Goal: Information Seeking & Learning: Learn about a topic

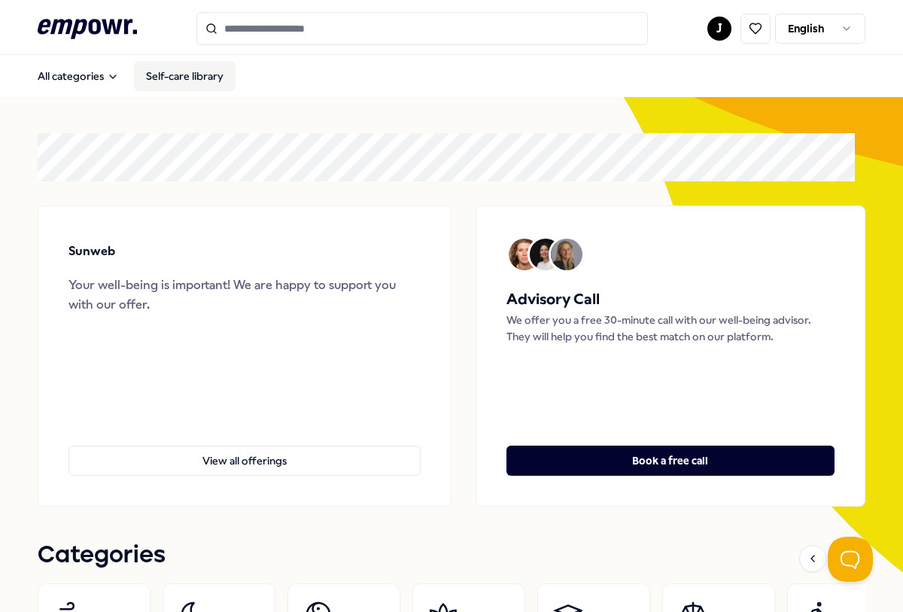
click at [169, 72] on link "Self-care library" at bounding box center [185, 76] width 102 height 30
click at [844, 29] on html ".empowr-logo_svg__cls-1{fill:#03032f} J English All categories Self-care librar…" at bounding box center [451, 306] width 903 height 612
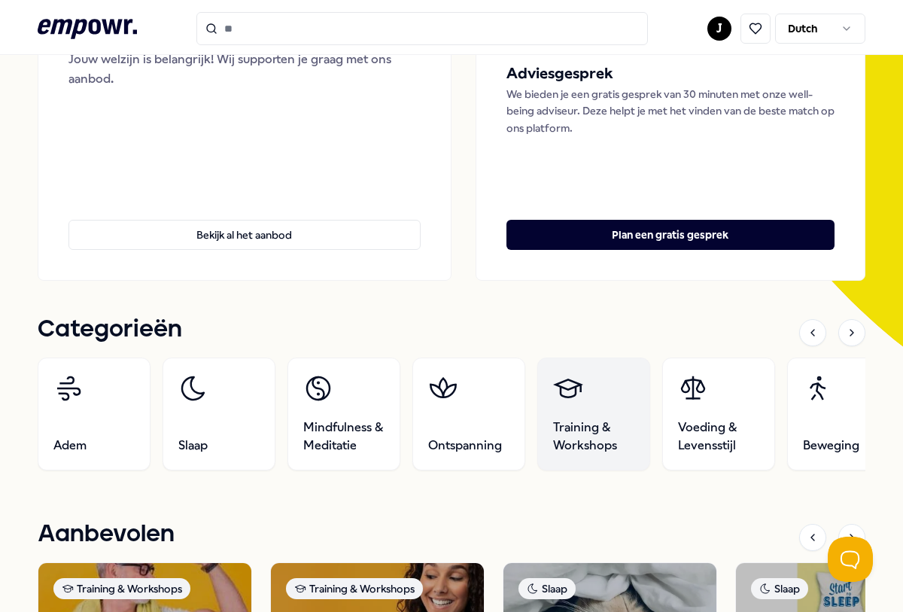
scroll to position [301, 0]
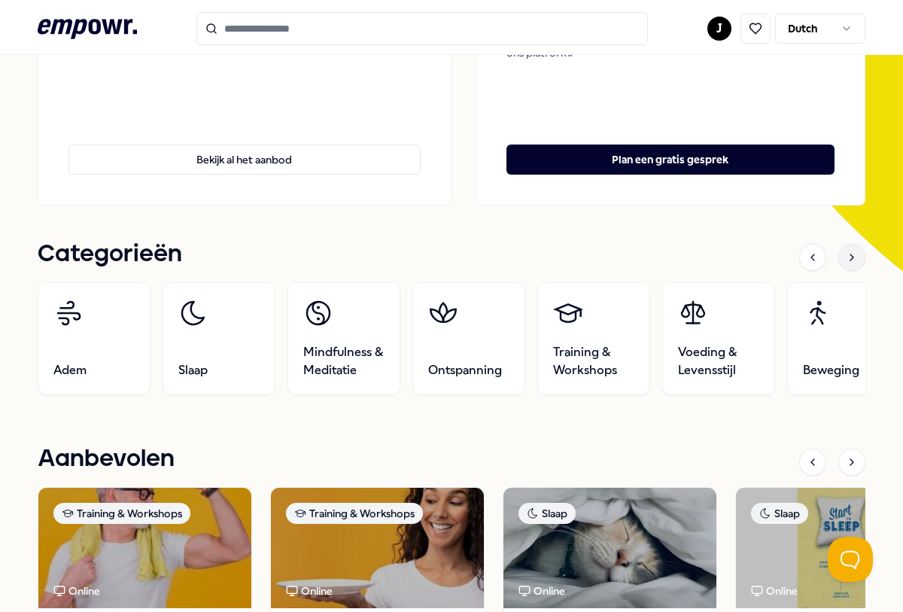
click at [850, 257] on icon at bounding box center [851, 257] width 3 height 6
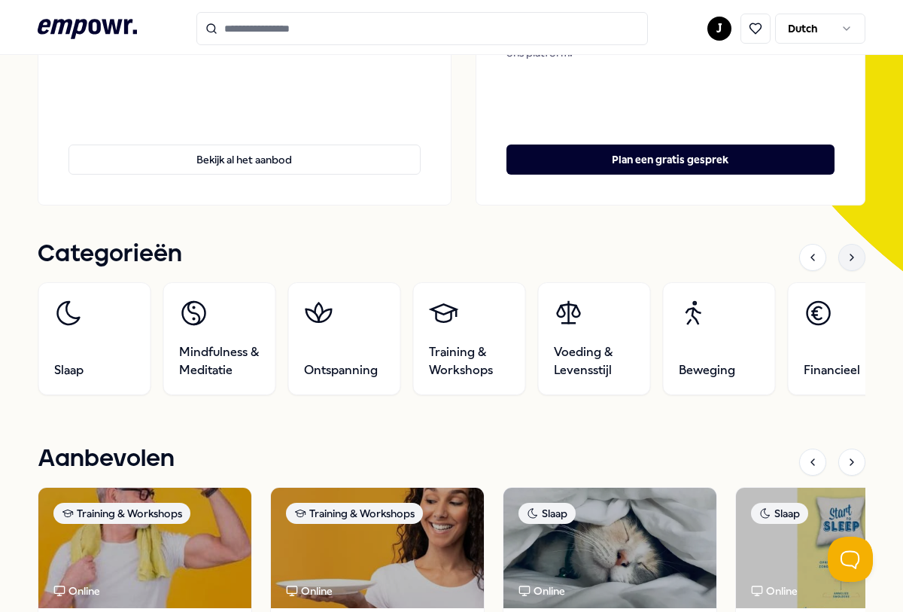
click at [850, 257] on icon at bounding box center [851, 257] width 3 height 6
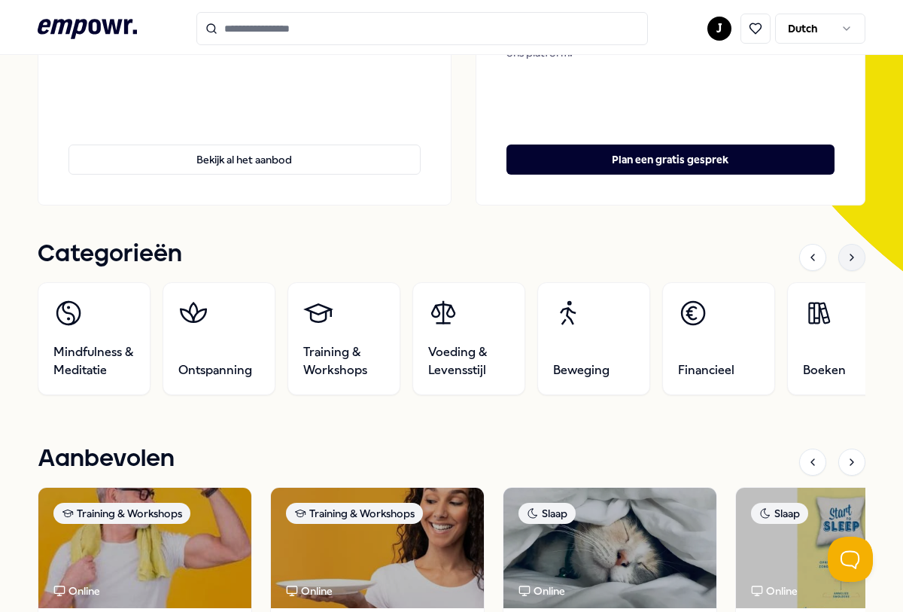
click at [850, 257] on icon at bounding box center [851, 257] width 3 height 6
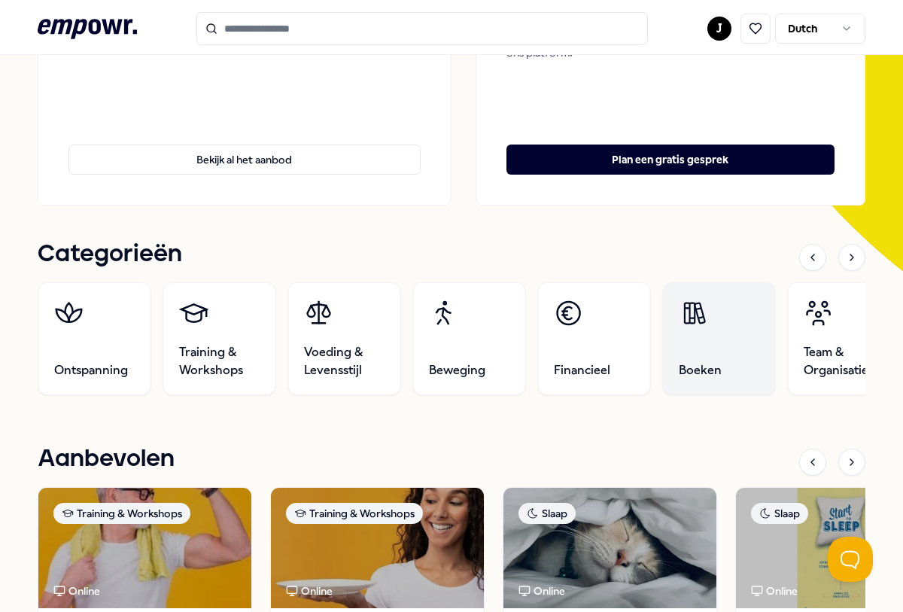
click at [704, 351] on link "Boeken" at bounding box center [719, 338] width 113 height 113
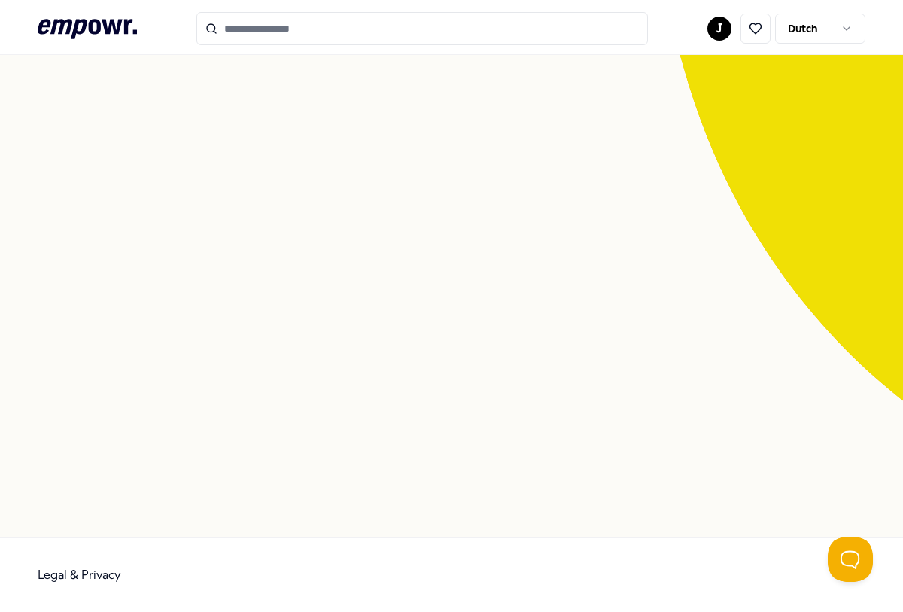
scroll to position [97, 0]
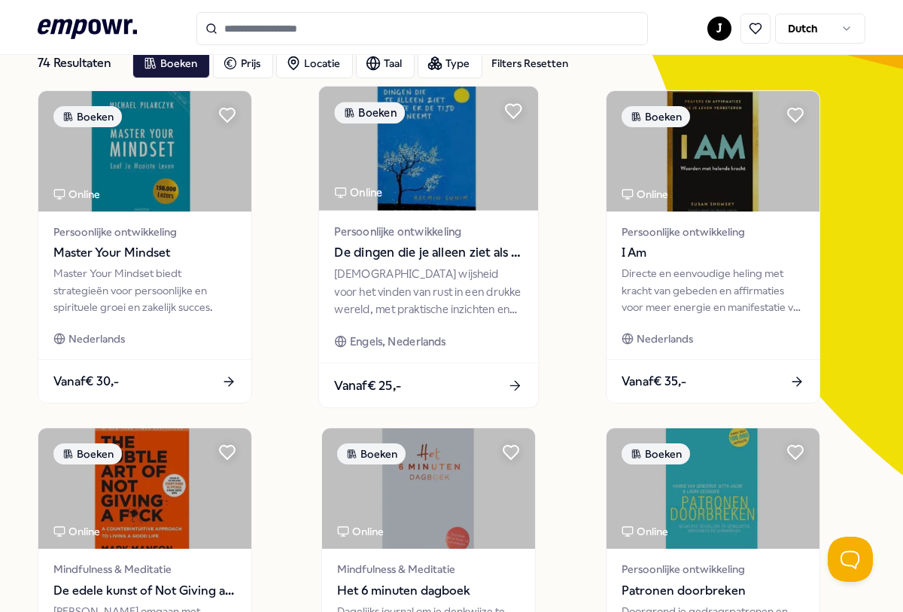
click at [364, 245] on span "De dingen die je alleen ziet als je er de tijd voor neemt" at bounding box center [429, 253] width 188 height 20
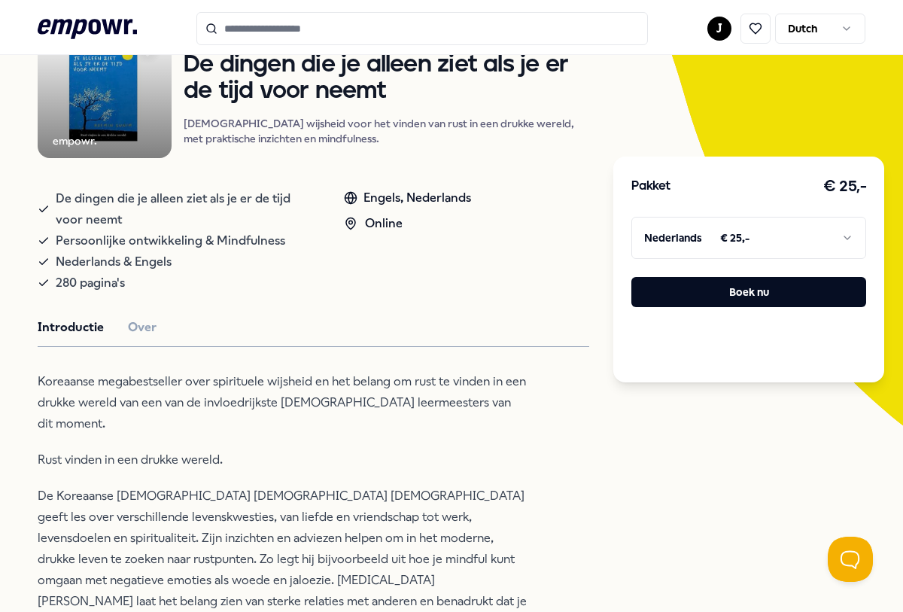
scroll to position [172, 0]
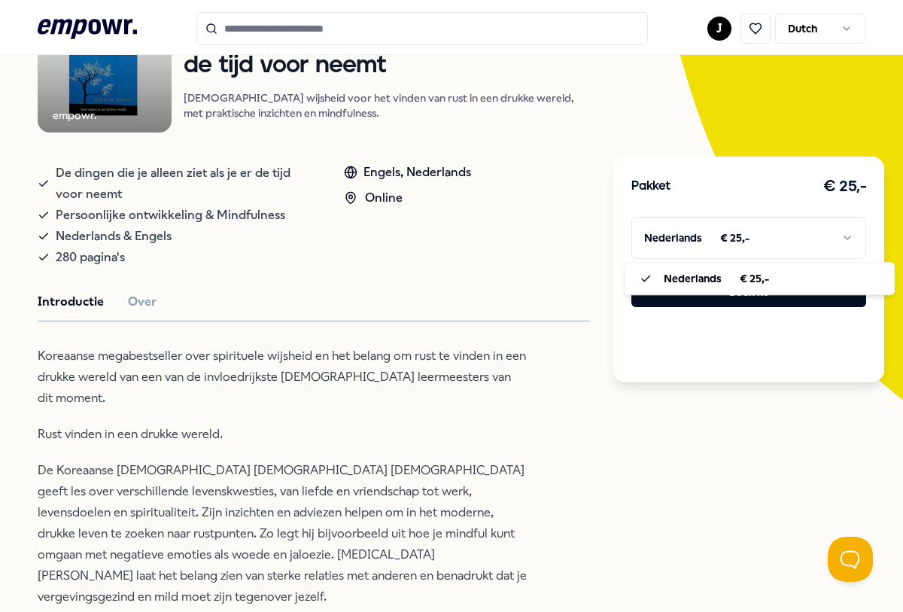
click at [837, 233] on html ".empowr-logo_svg__cls-1{fill:#03032f} J Dutch Alle categorieën Self-care librar…" at bounding box center [451, 306] width 903 height 612
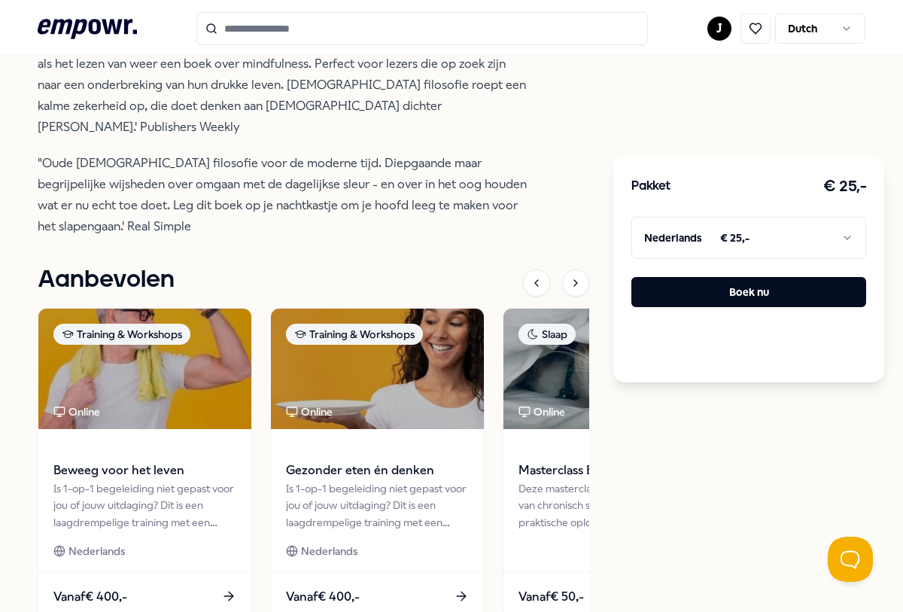
scroll to position [988, 0]
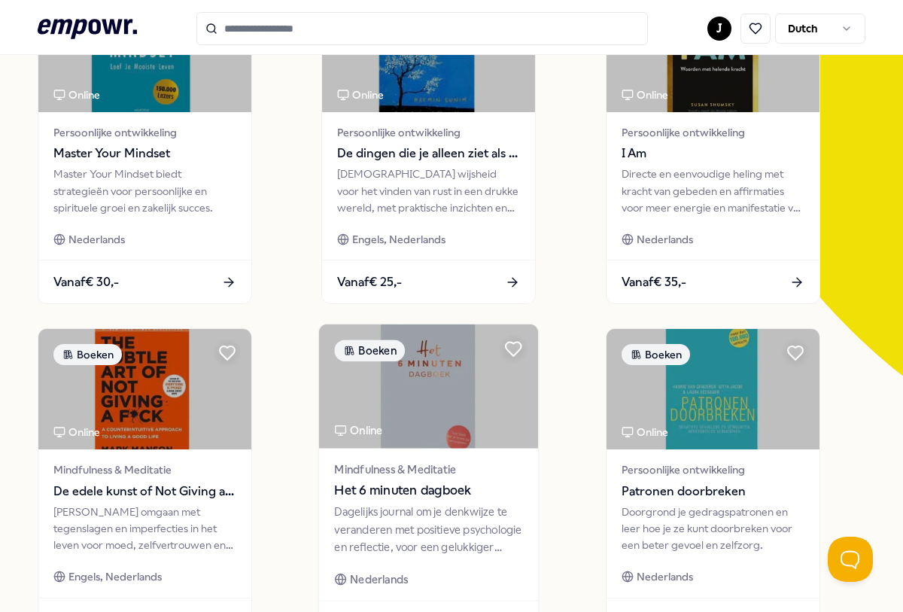
scroll to position [226, 0]
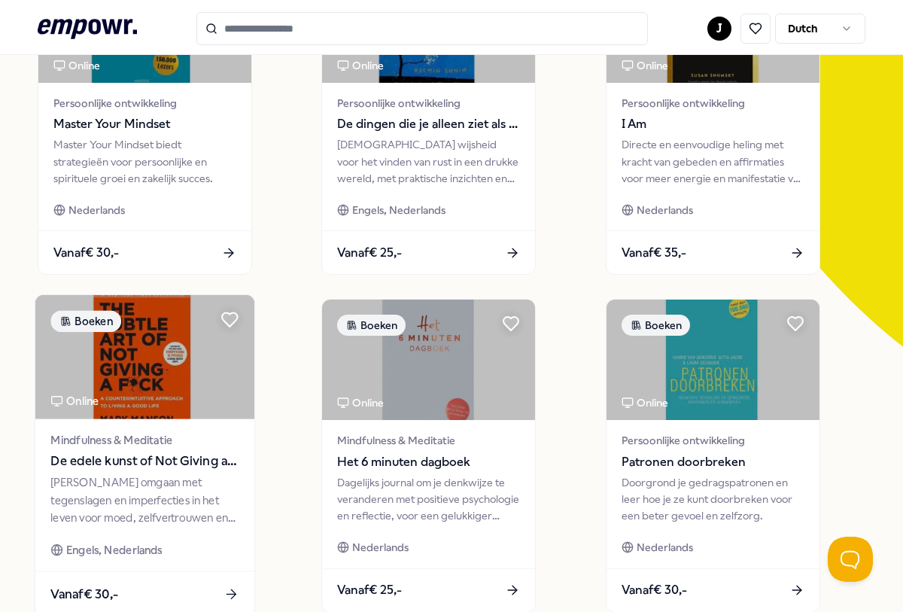
click at [161, 470] on span "De edele kunst of Not Giving a F*ck" at bounding box center [144, 461] width 188 height 20
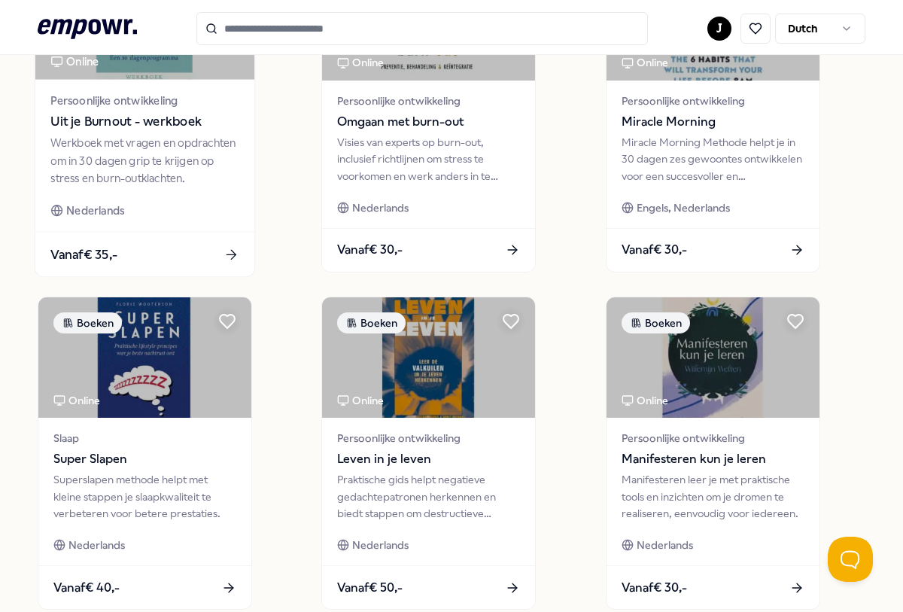
scroll to position [978, 0]
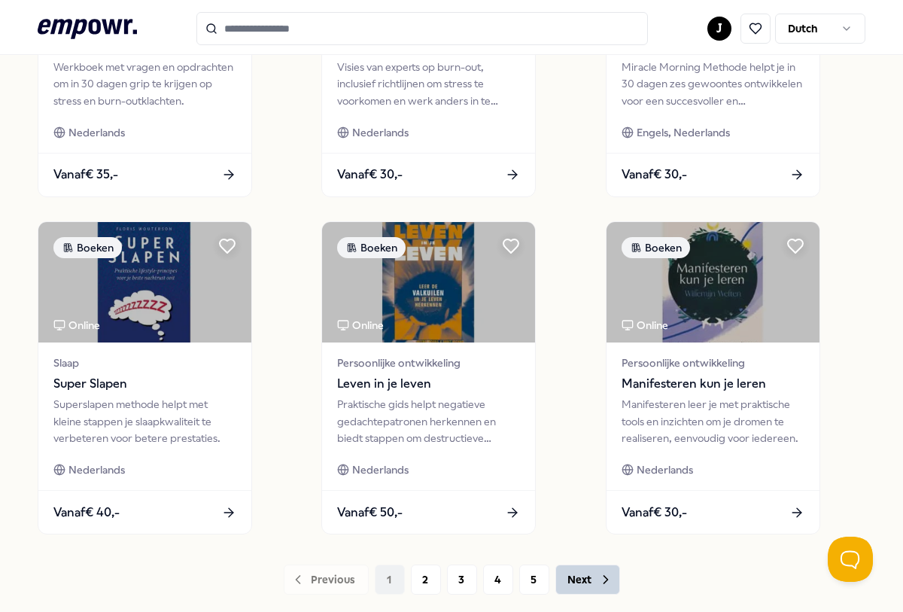
click at [579, 584] on button "Next" at bounding box center [587, 579] width 65 height 30
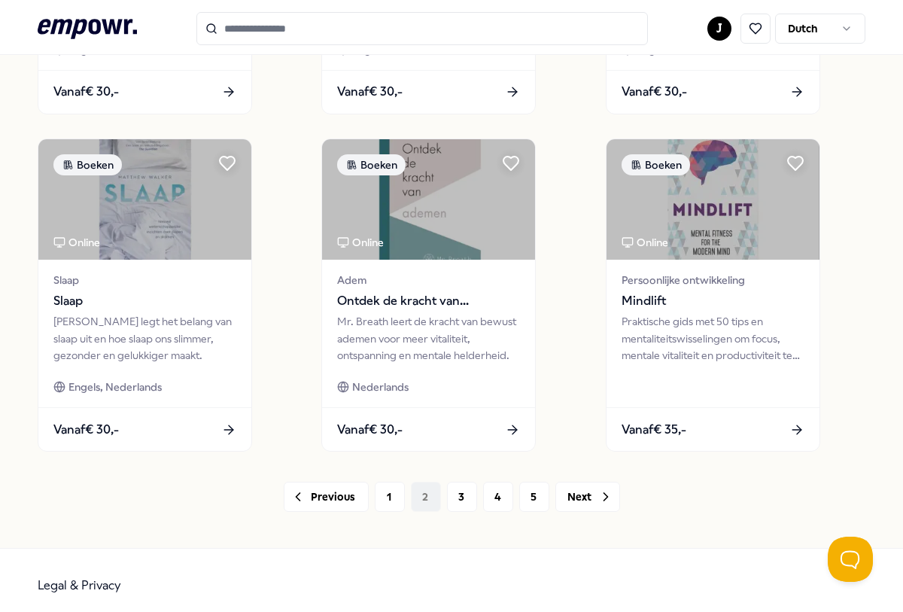
scroll to position [1071, 0]
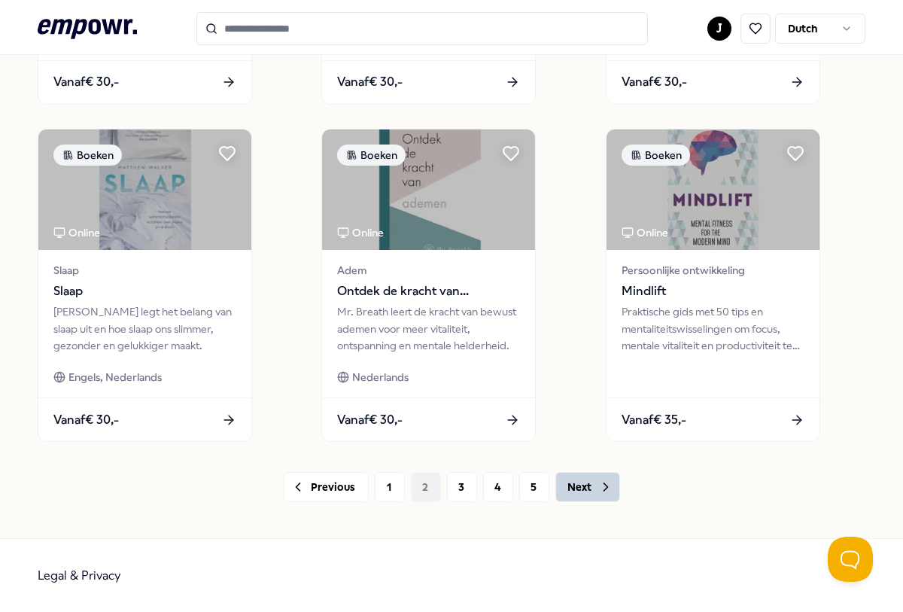
click at [573, 495] on button "Next" at bounding box center [587, 487] width 65 height 30
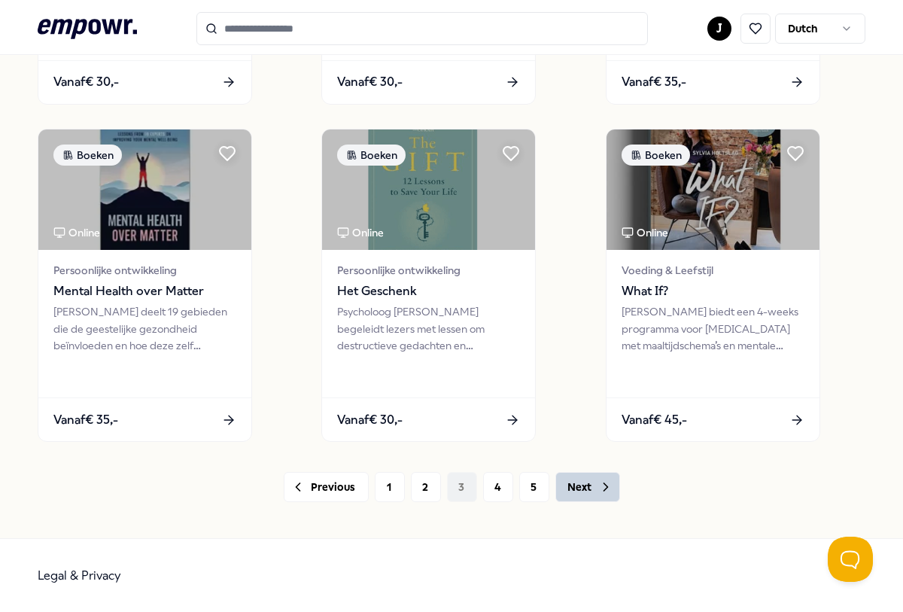
click at [580, 494] on button "Next" at bounding box center [587, 487] width 65 height 30
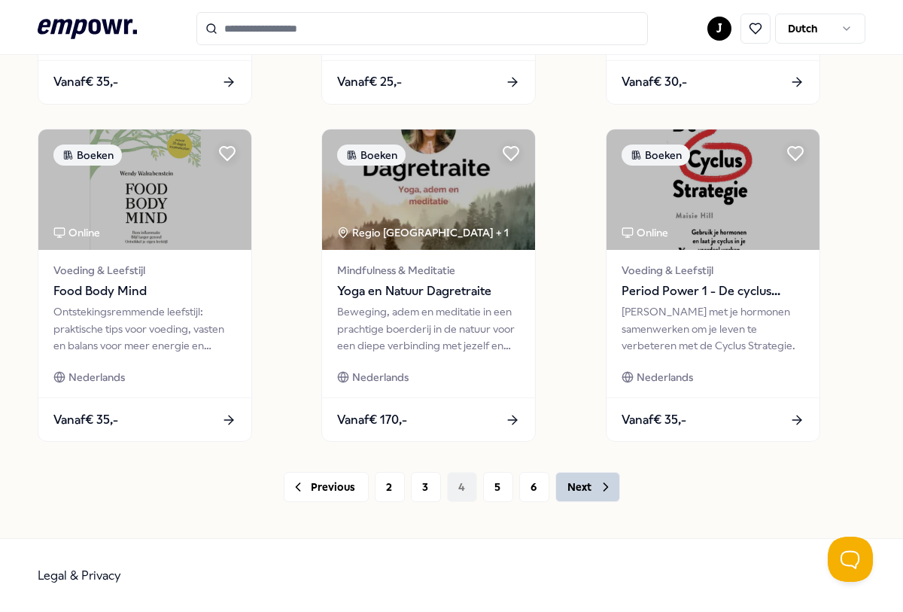
click at [580, 491] on button "Next" at bounding box center [587, 487] width 65 height 30
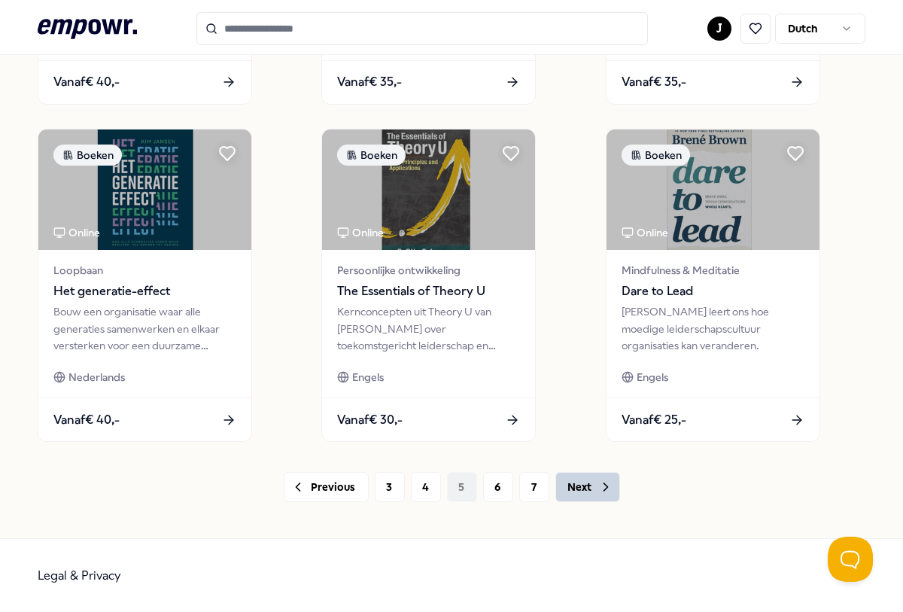
click at [580, 491] on button "Next" at bounding box center [587, 487] width 65 height 30
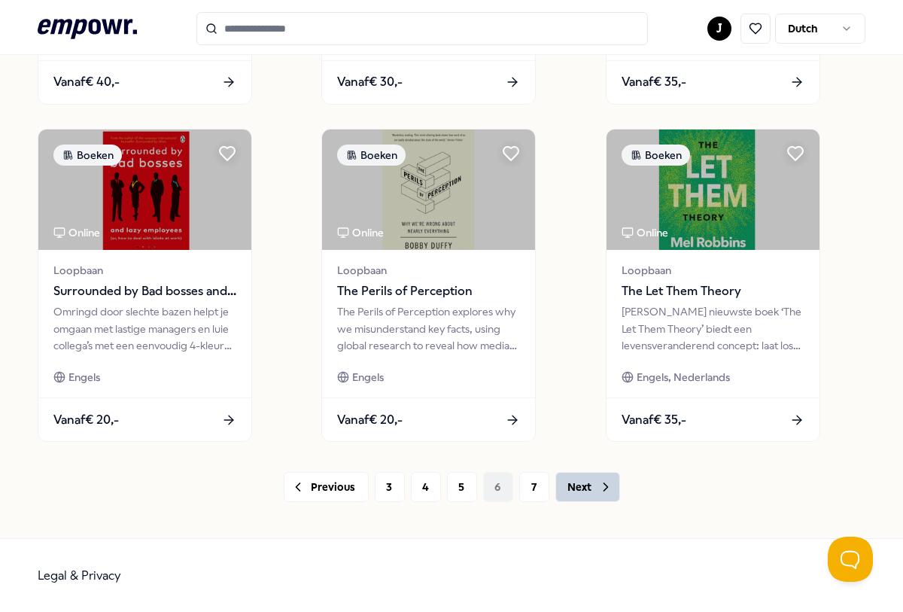
click at [579, 491] on button "Next" at bounding box center [587, 487] width 65 height 30
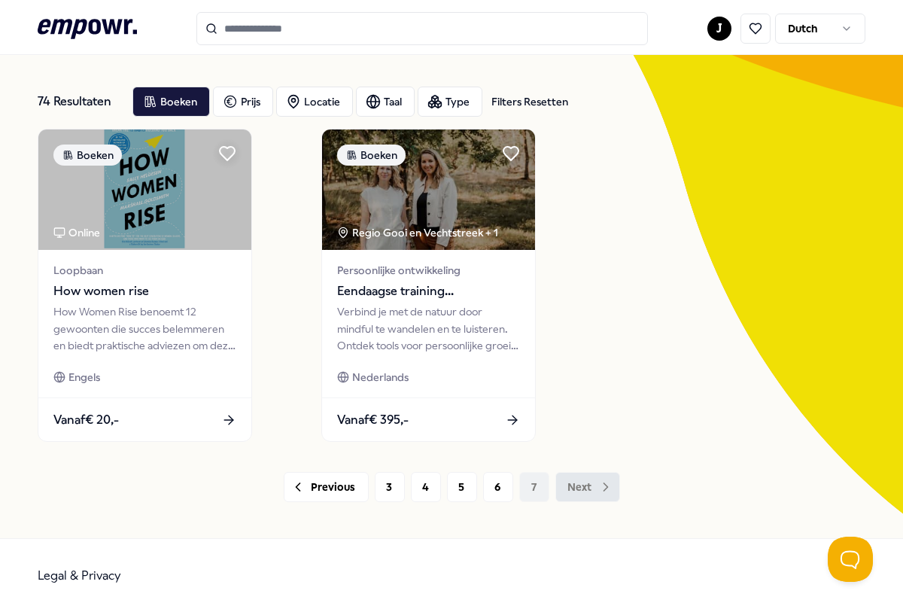
click at [579, 491] on div "Previous 3 4 5 6 7 Next" at bounding box center [452, 487] width 828 height 30
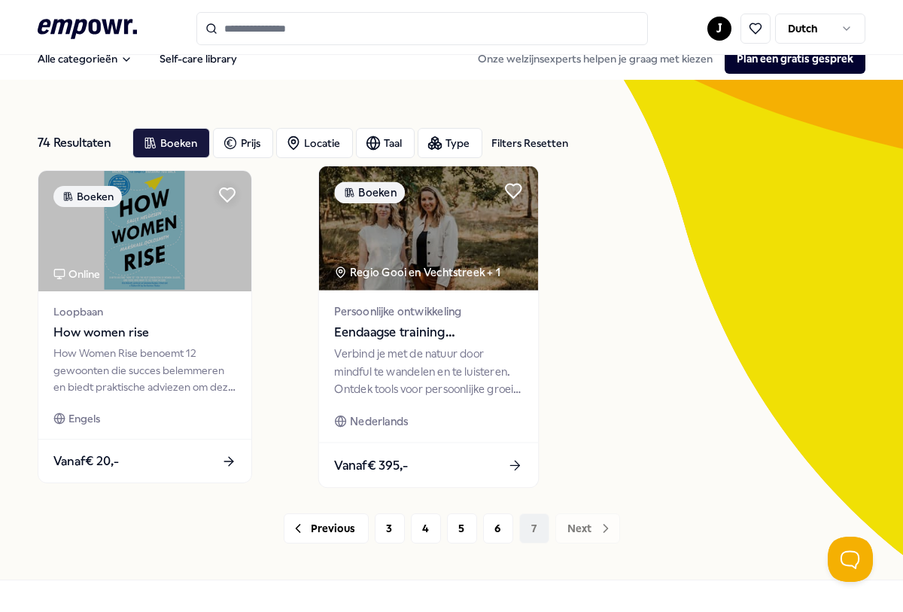
scroll to position [0, 0]
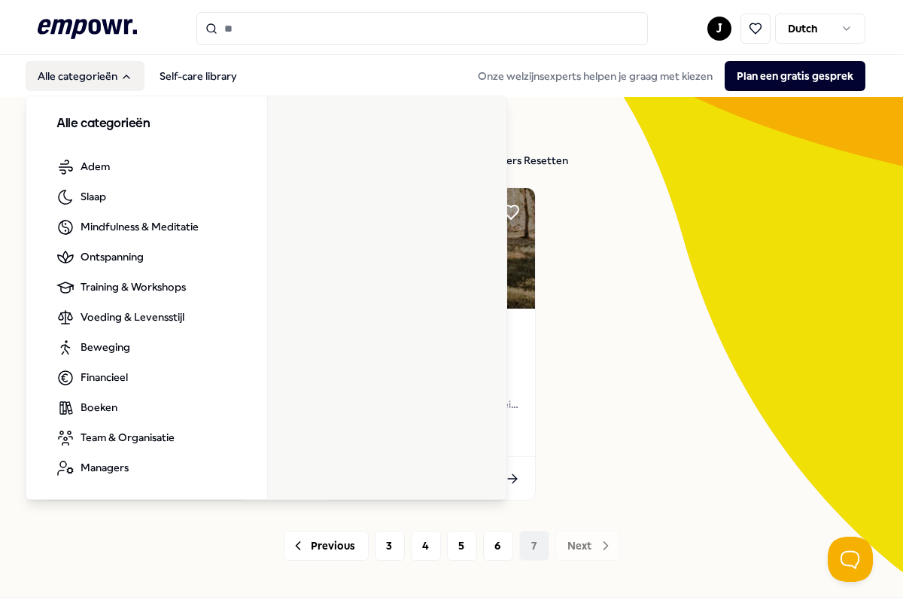
click at [84, 77] on button "Alle categorieën" at bounding box center [85, 76] width 119 height 30
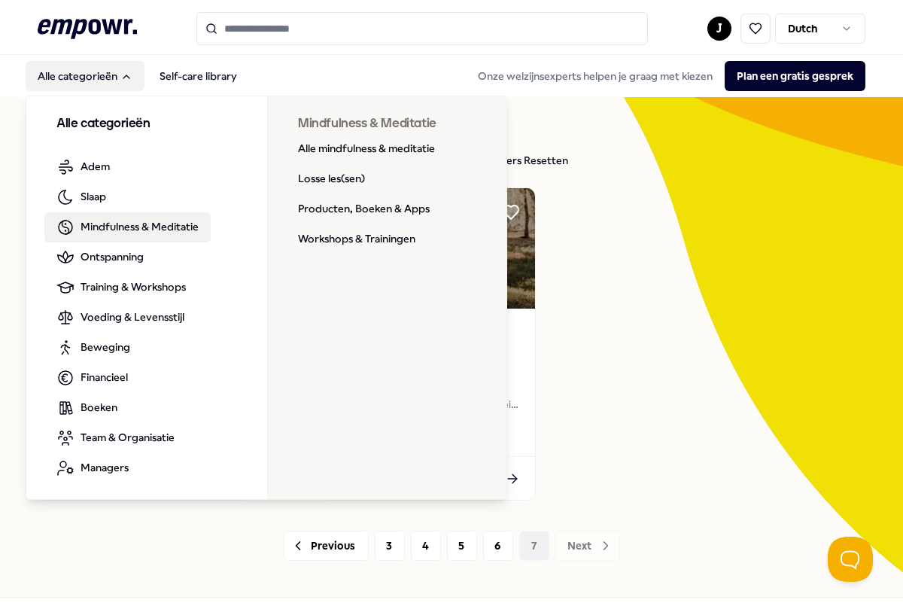
click at [110, 223] on span "Mindfulness & Meditatie" at bounding box center [140, 226] width 118 height 17
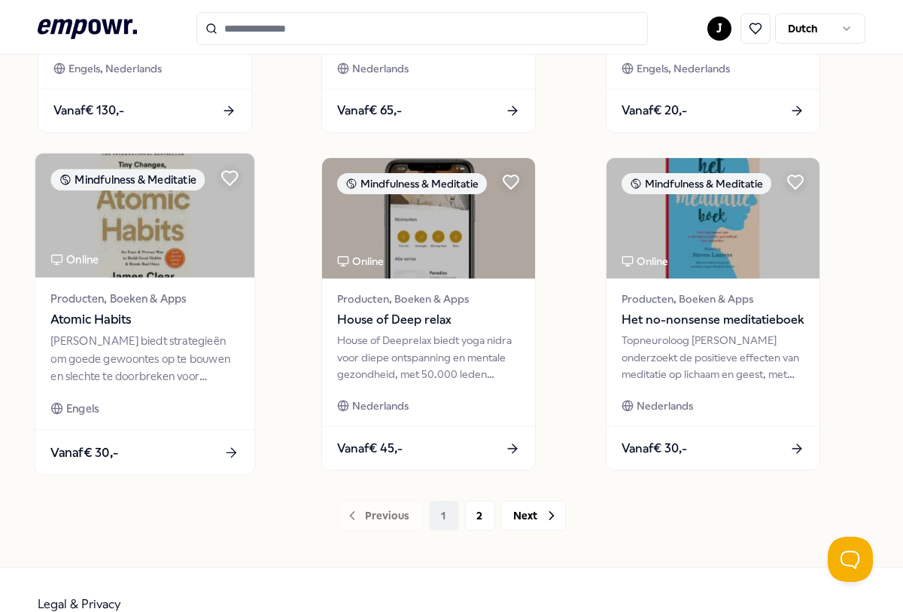
scroll to position [1071, 0]
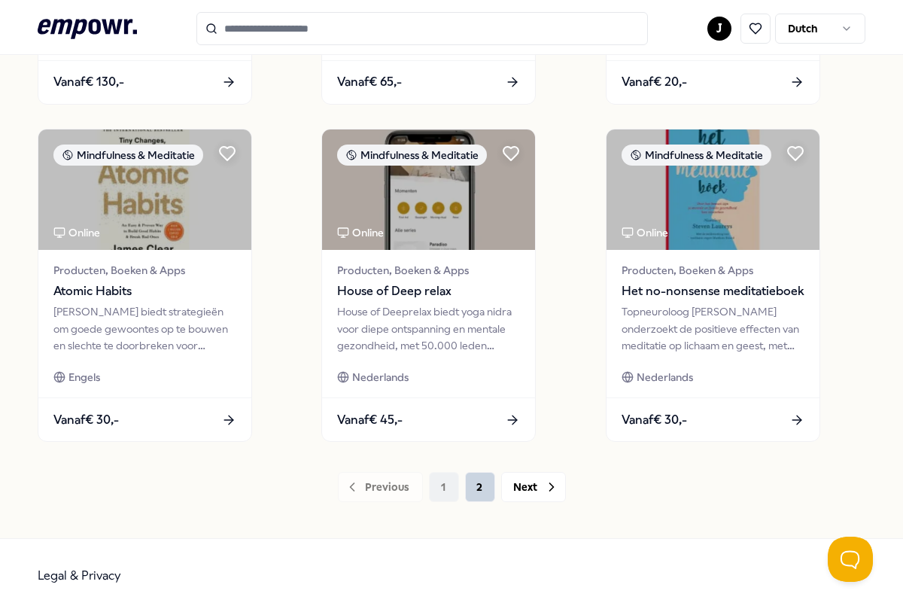
click at [474, 486] on button "2" at bounding box center [480, 487] width 30 height 30
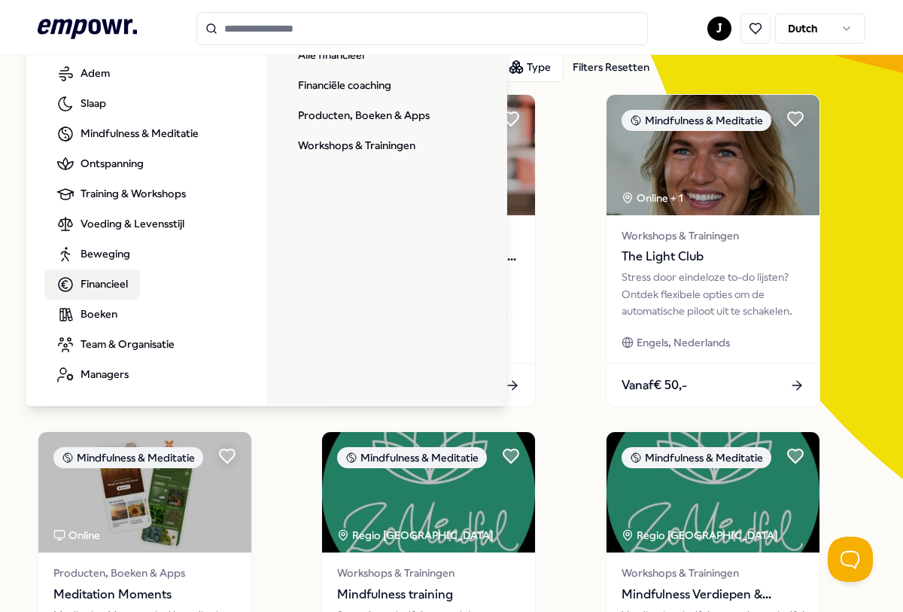
scroll to position [150, 0]
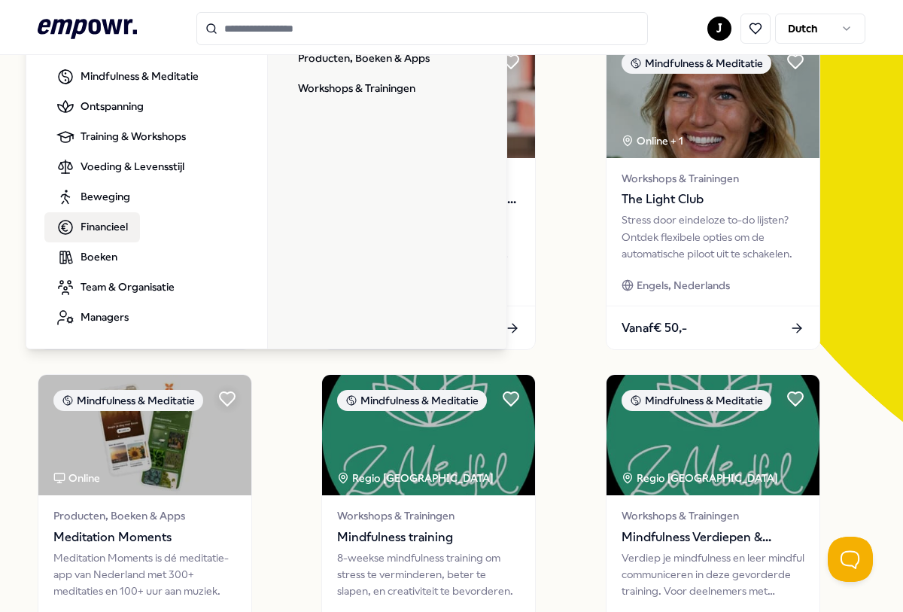
click at [90, 233] on span "Financieel" at bounding box center [104, 226] width 47 height 17
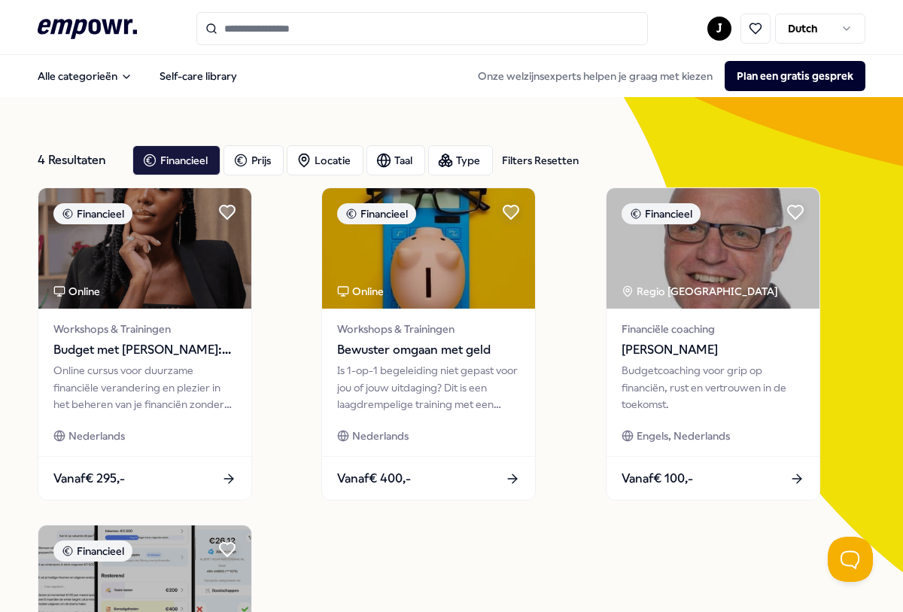
click at [234, 32] on input "Search for products, categories or subcategories" at bounding box center [421, 28] width 451 height 33
click at [288, 29] on input "Search for products, categories or subcategories" at bounding box center [421, 28] width 451 height 33
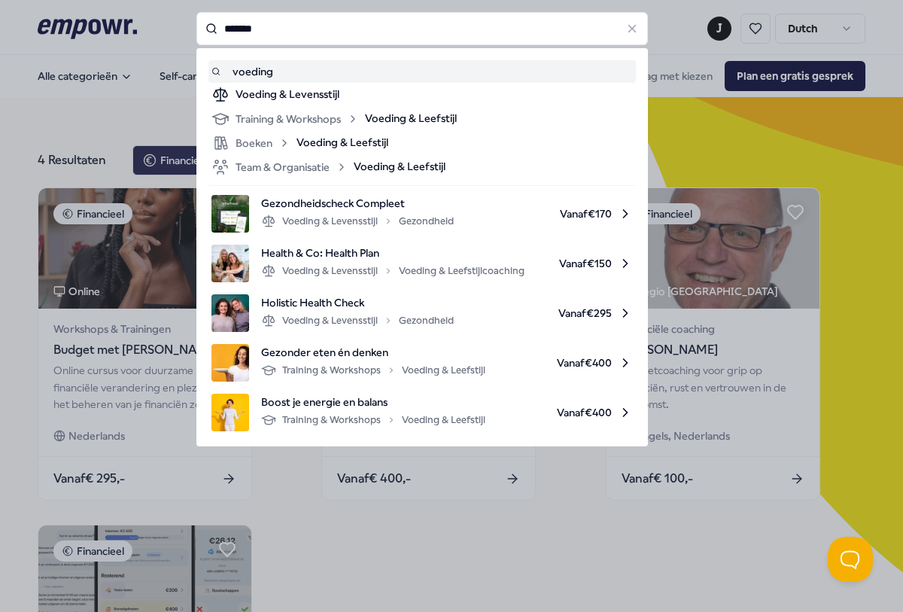
drag, startPoint x: 277, startPoint y: 24, endPoint x: 150, endPoint y: 20, distance: 126.5
click at [196, 20] on div "******* voeding Voeding & Levensstijl Training & Workshops Voeding & Leefstijl …" at bounding box center [421, 28] width 451 height 33
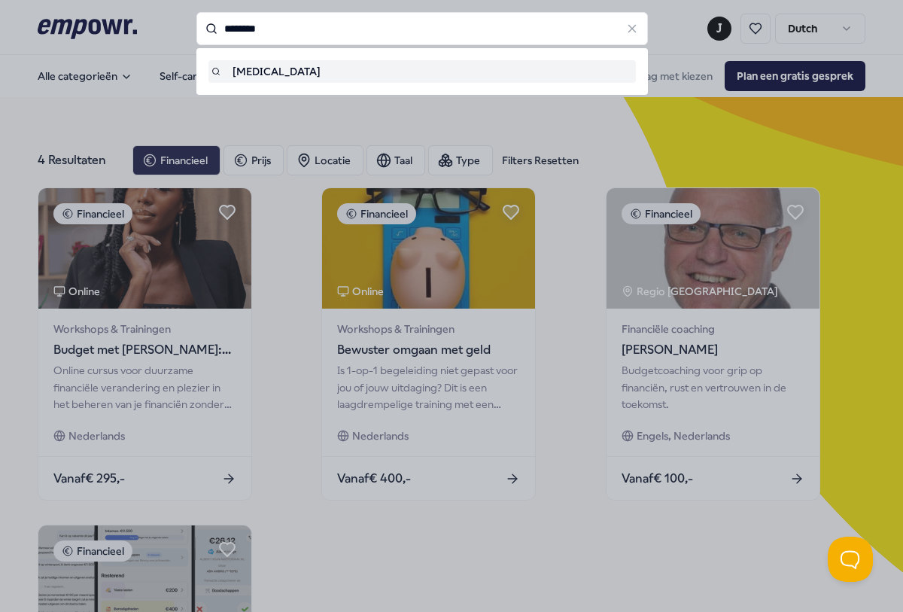
type input "********"
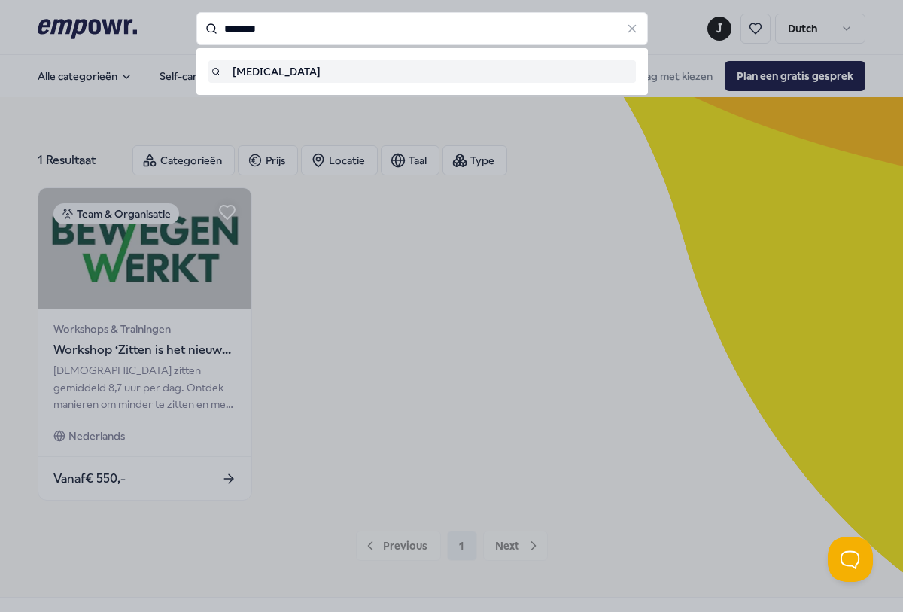
drag, startPoint x: 281, startPoint y: 29, endPoint x: 143, endPoint y: 32, distance: 137.7
click at [196, 30] on div "******** diabetes" at bounding box center [421, 28] width 451 height 33
